Goal: Information Seeking & Learning: Learn about a topic

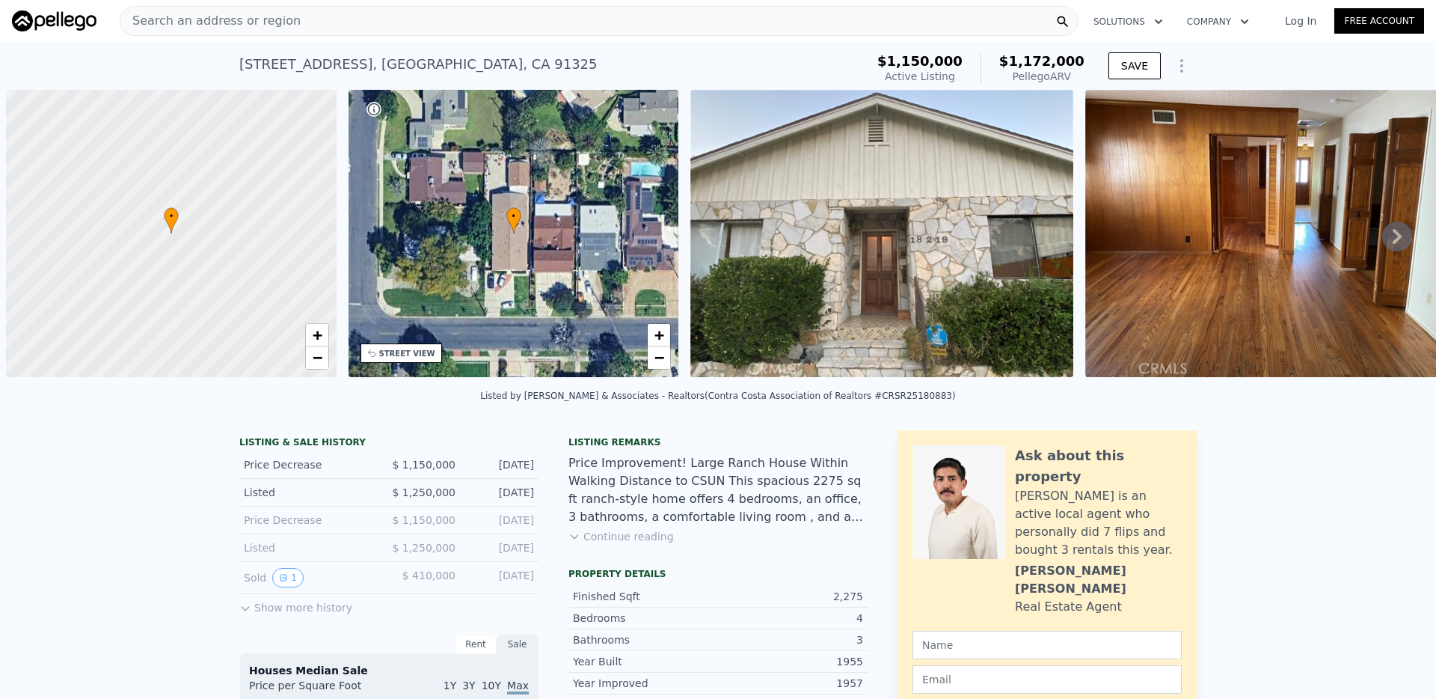
scroll to position [0, 6]
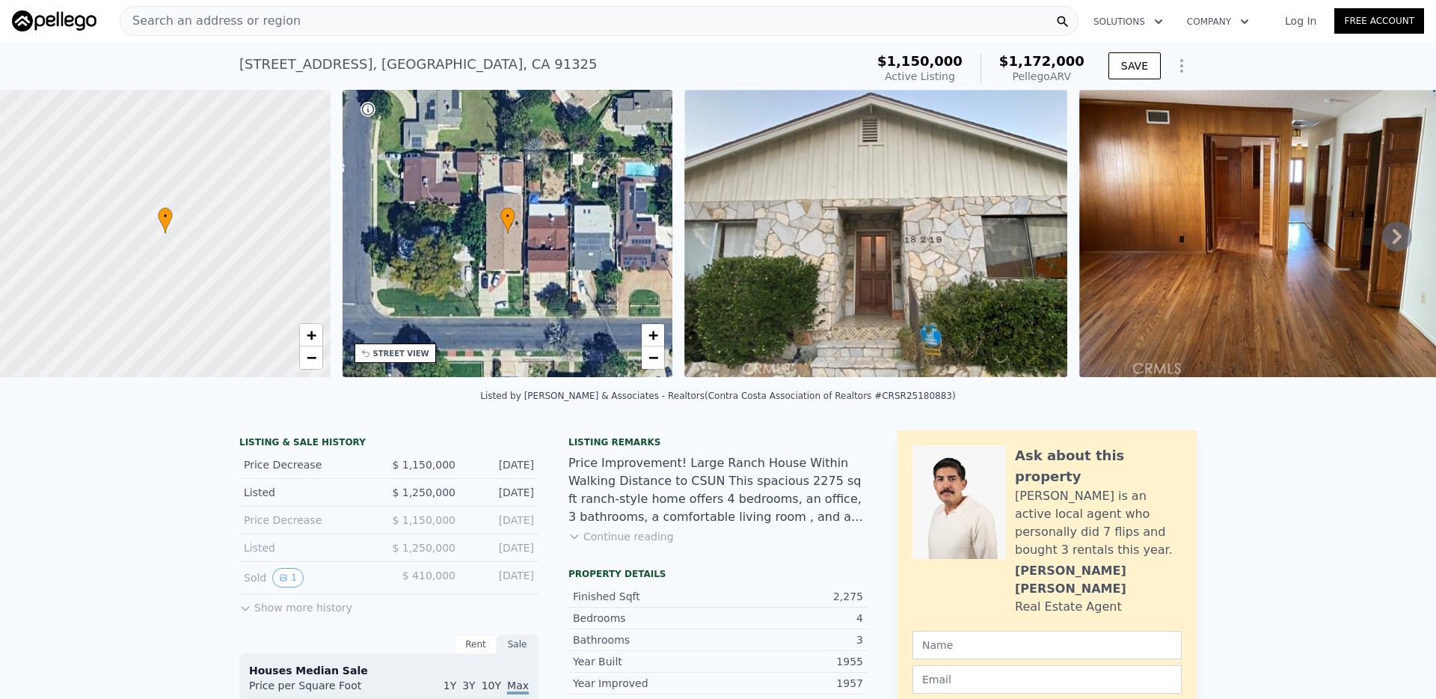
click at [659, 22] on div "Search an address or region" at bounding box center [599, 21] width 959 height 30
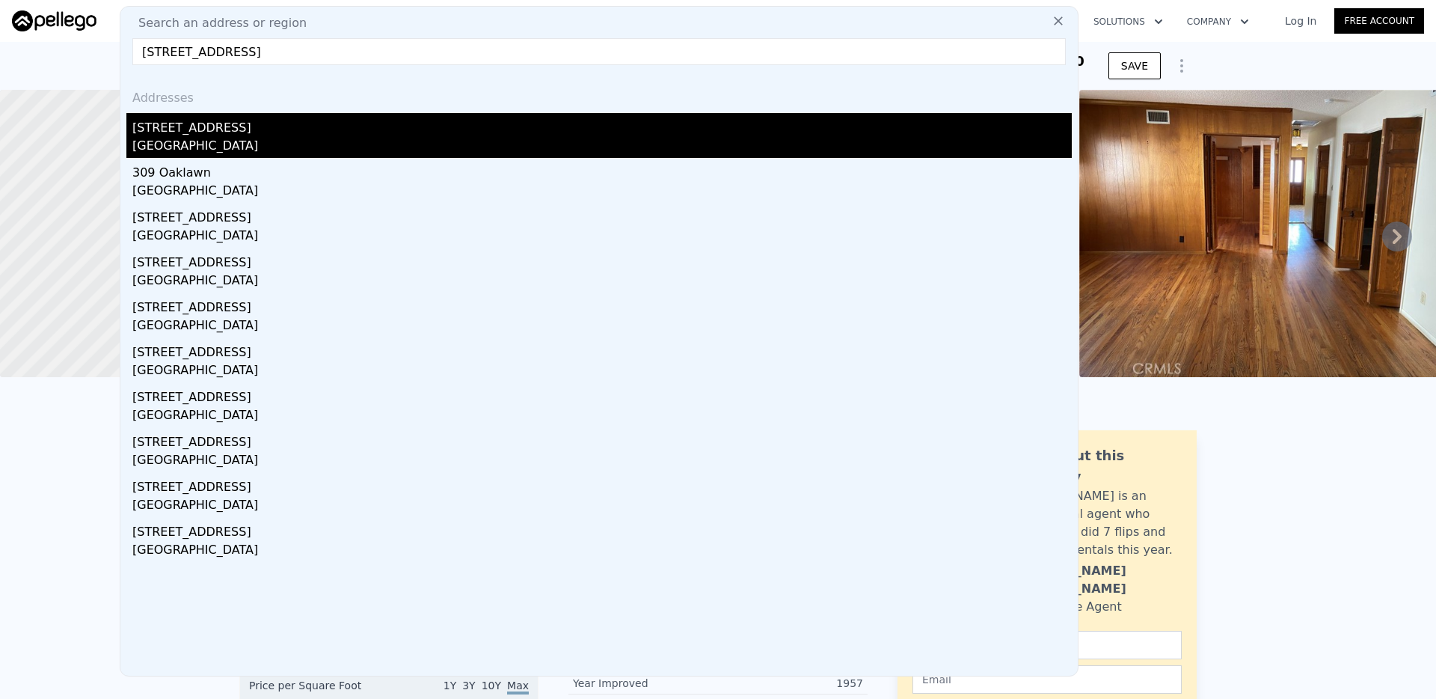
type input "[STREET_ADDRESS]"
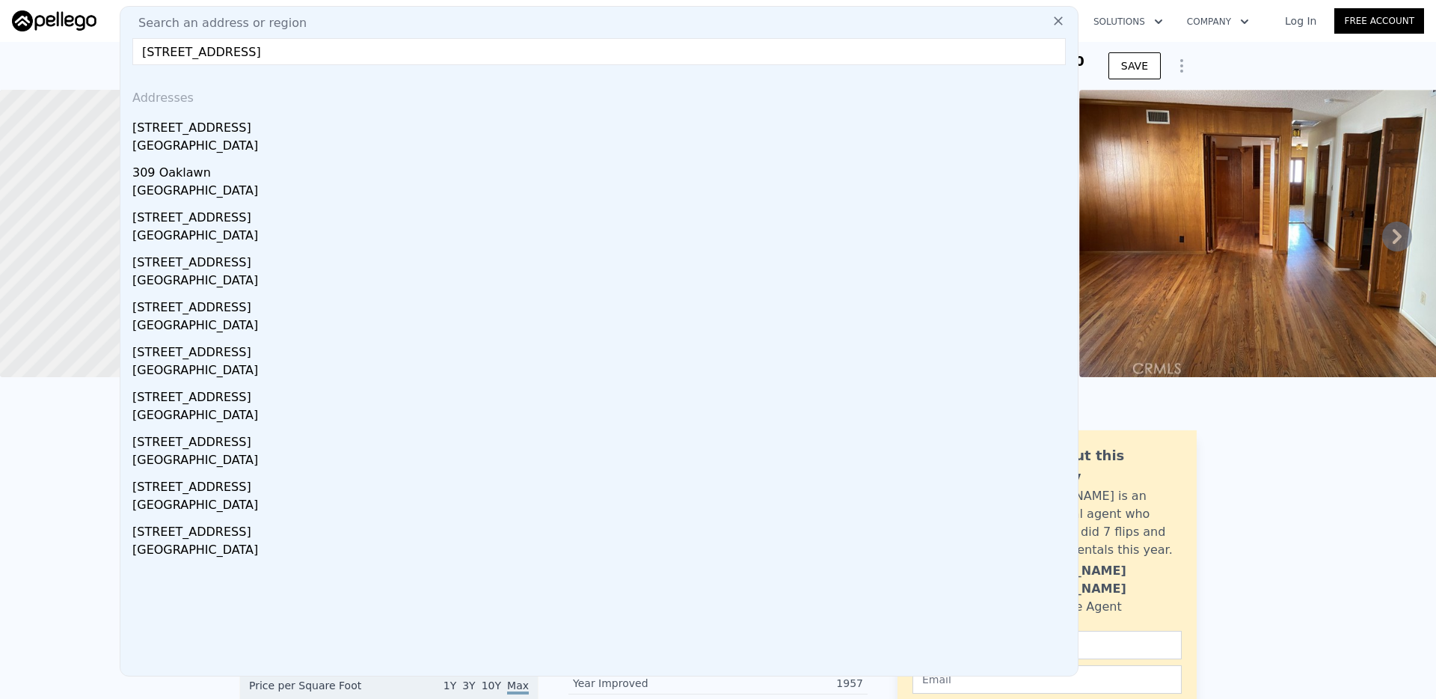
drag, startPoint x: 296, startPoint y: 150, endPoint x: 352, endPoint y: 156, distance: 56.5
click at [296, 150] on div "[GEOGRAPHIC_DATA]" at bounding box center [602, 147] width 940 height 21
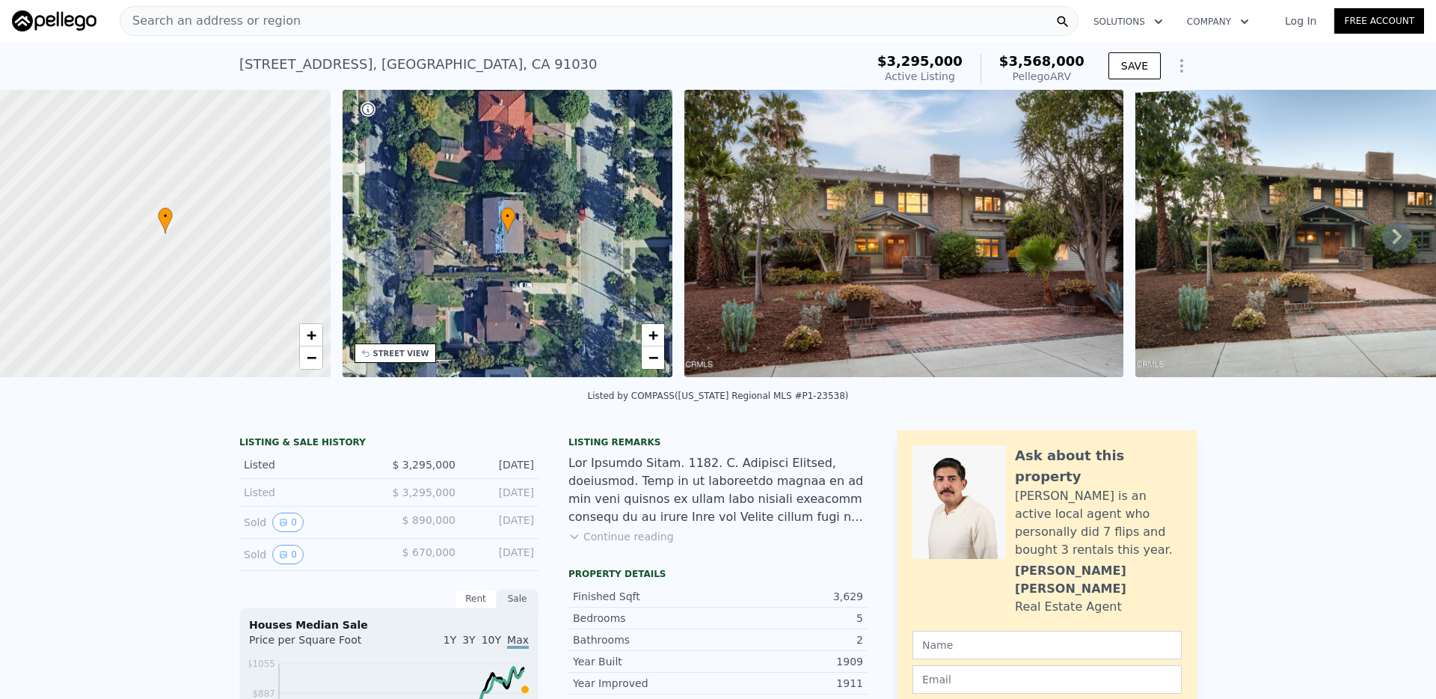
click at [412, 22] on div "Search an address or region" at bounding box center [599, 21] width 959 height 30
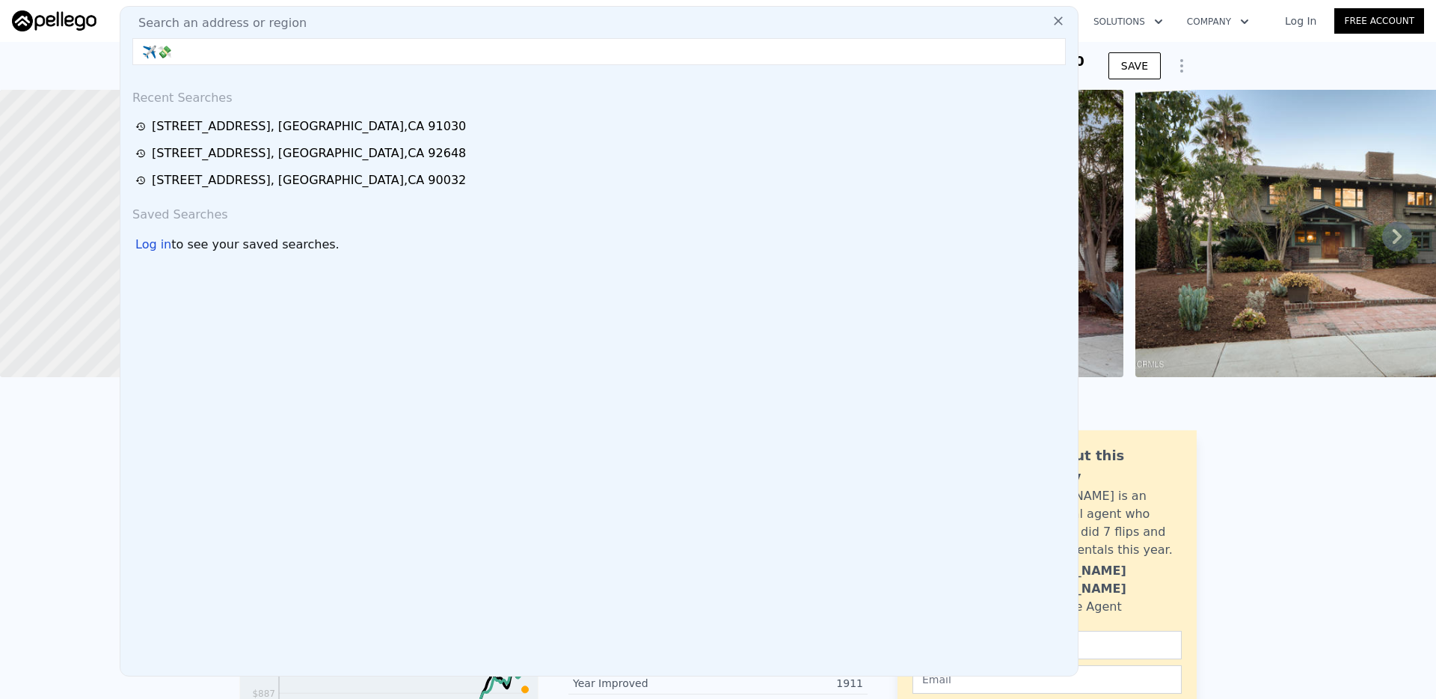
type input "✈️"
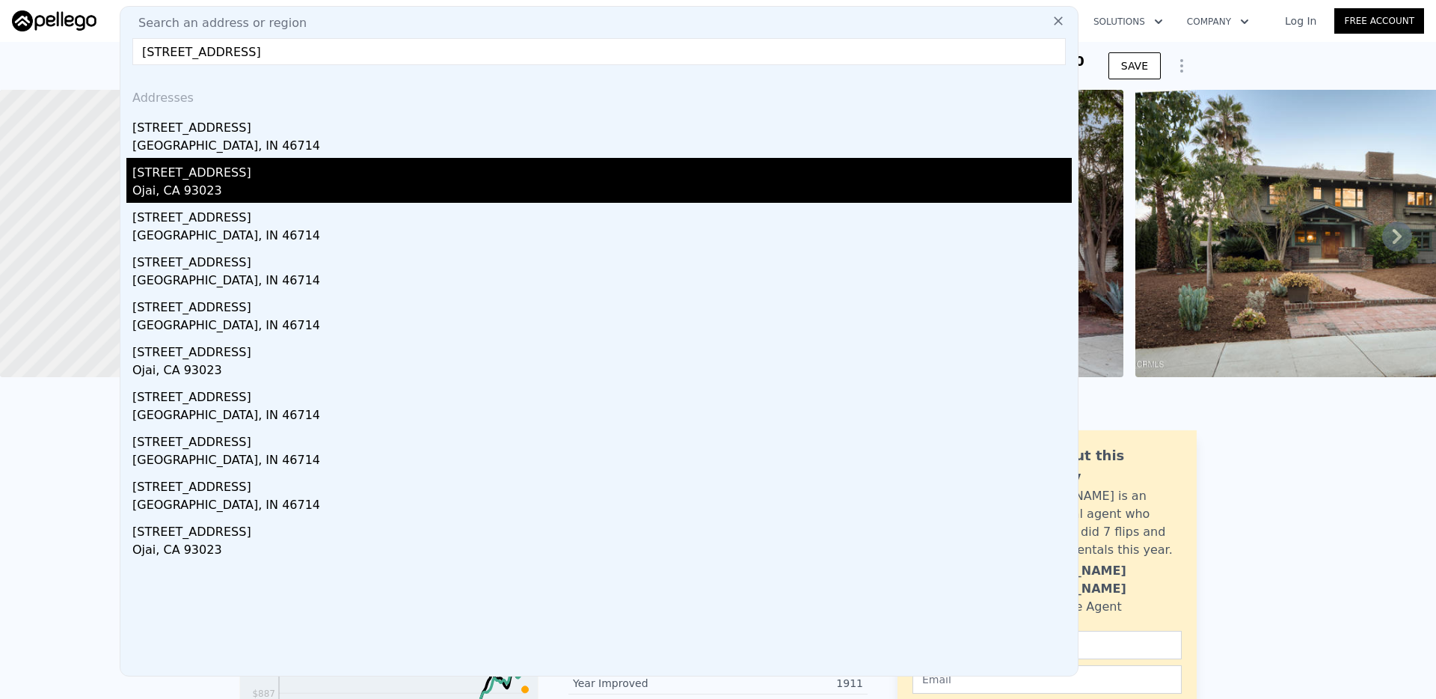
type input "[STREET_ADDRESS]"
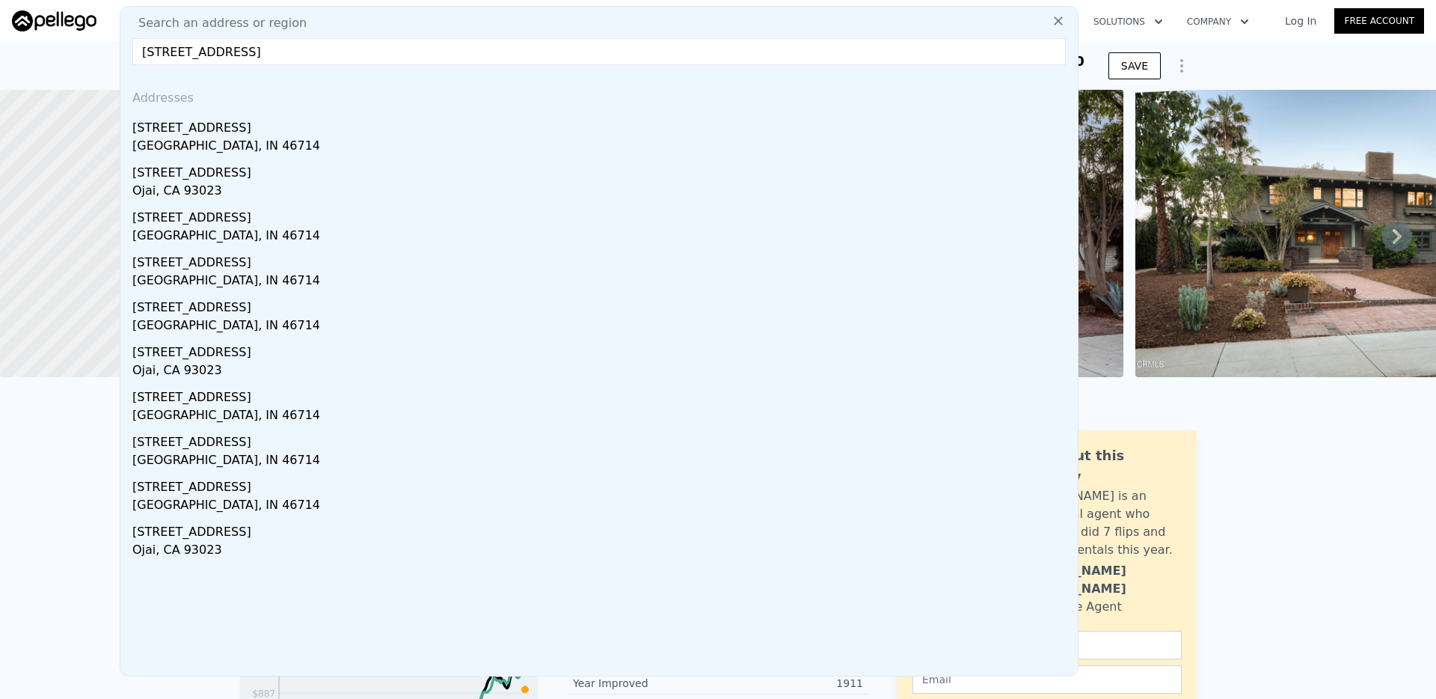
drag, startPoint x: 261, startPoint y: 189, endPoint x: 276, endPoint y: 186, distance: 15.4
click at [261, 189] on div "Ojai, CA 93023" at bounding box center [602, 192] width 940 height 21
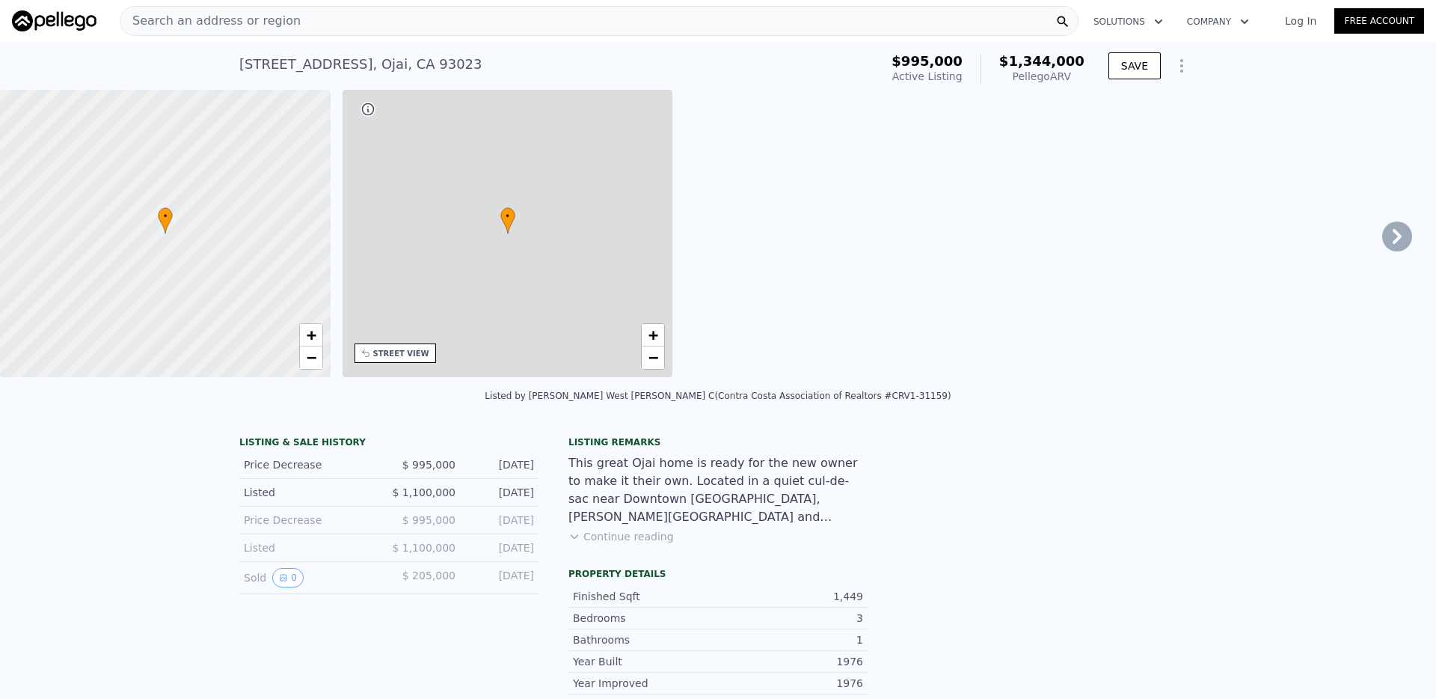
type input "2"
type input "4"
type input "1"
type input "3"
type input "1188"
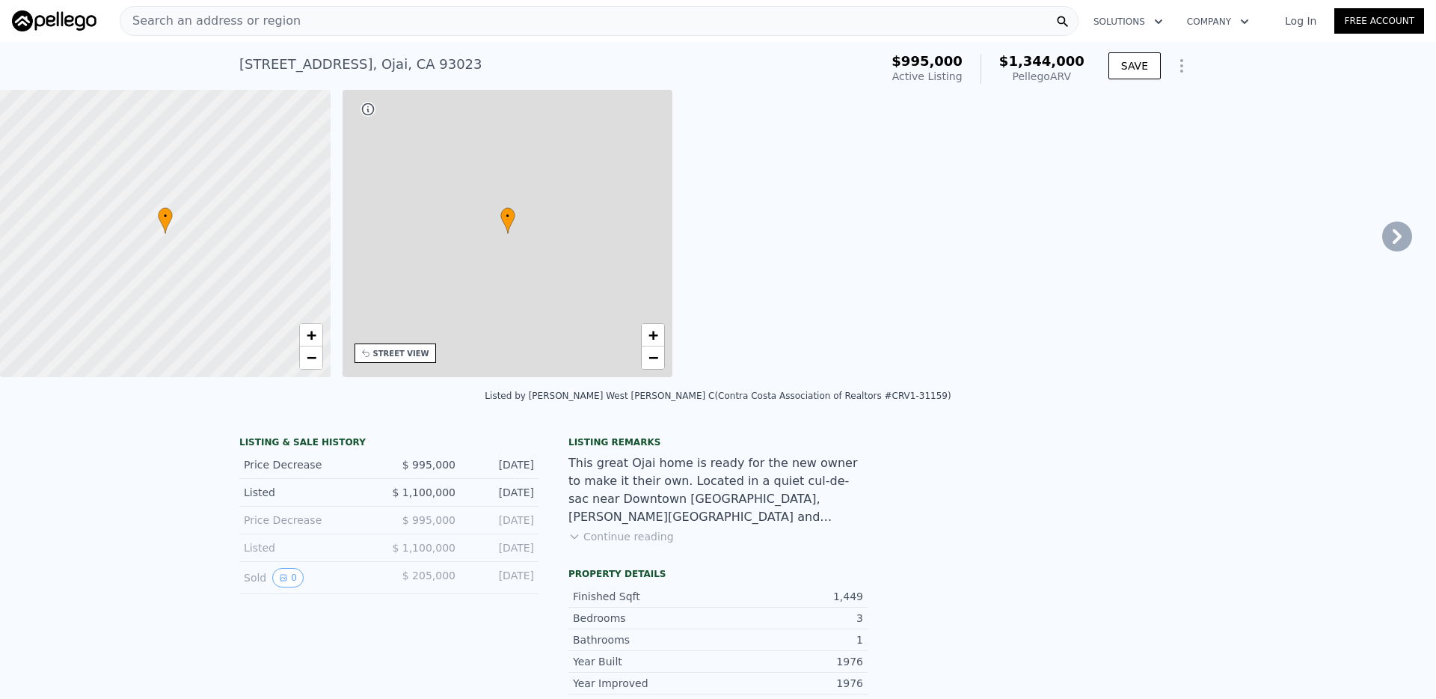
type input "2074"
type input "7405.2"
type input "11325"
type input "$ 1,344,000"
type input "7"
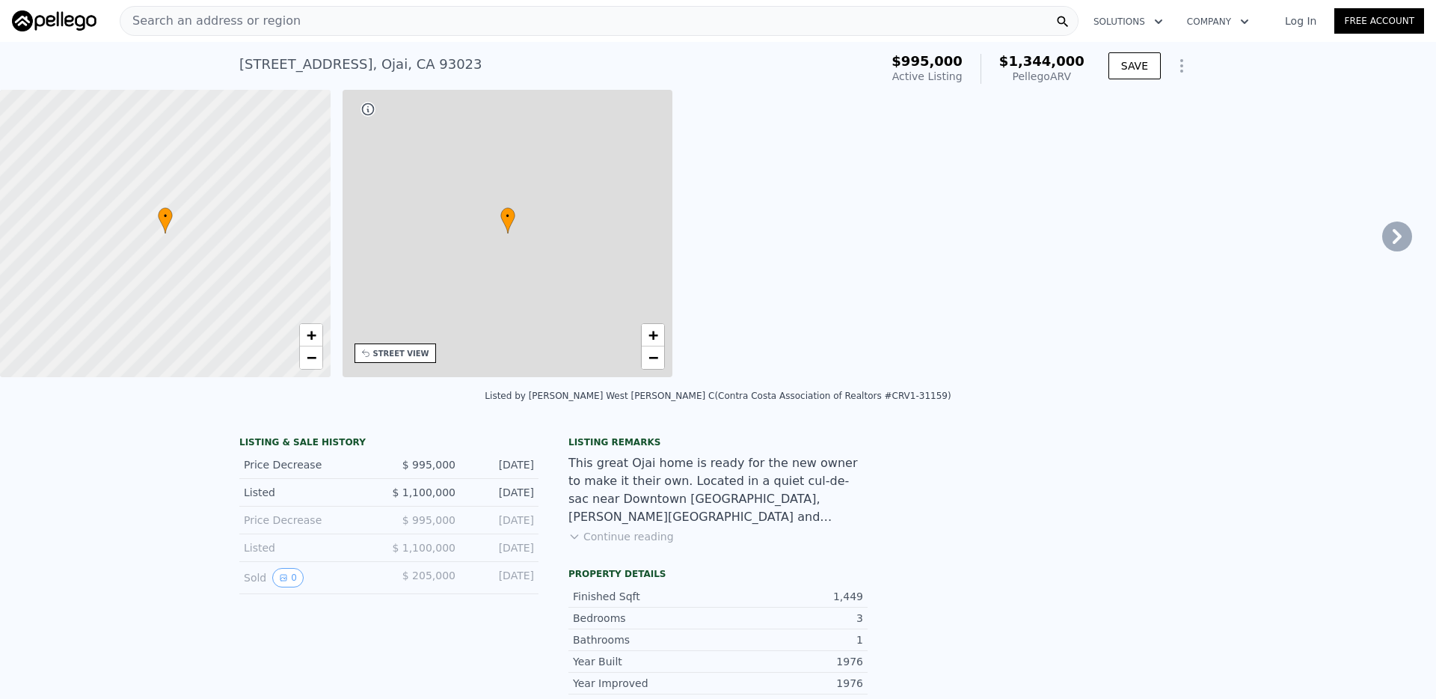
type input "$ 194,589"
